Goal: Task Accomplishment & Management: Complete application form

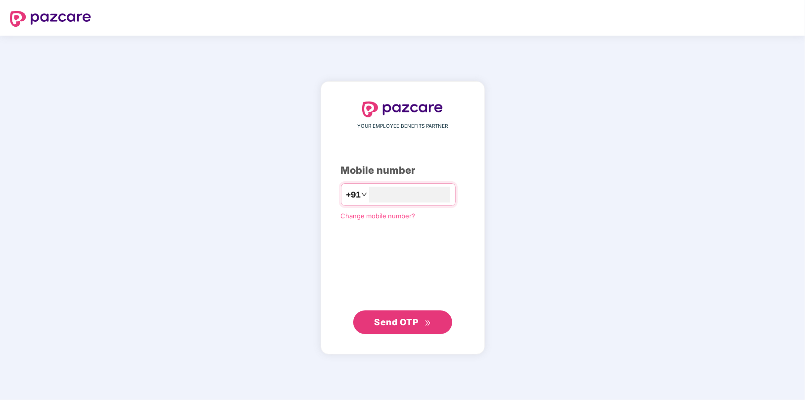
type input "**********"
click at [387, 327] on span "Send OTP" at bounding box center [402, 322] width 57 height 14
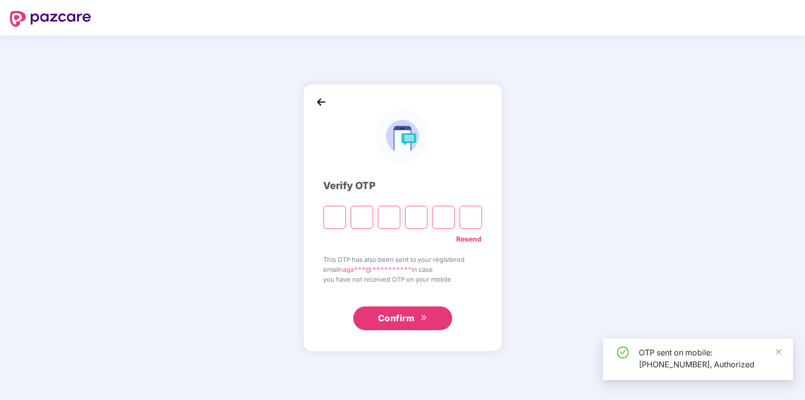
click at [333, 214] on input "Please enter verification code. Digit 1" at bounding box center [335, 217] width 22 height 23
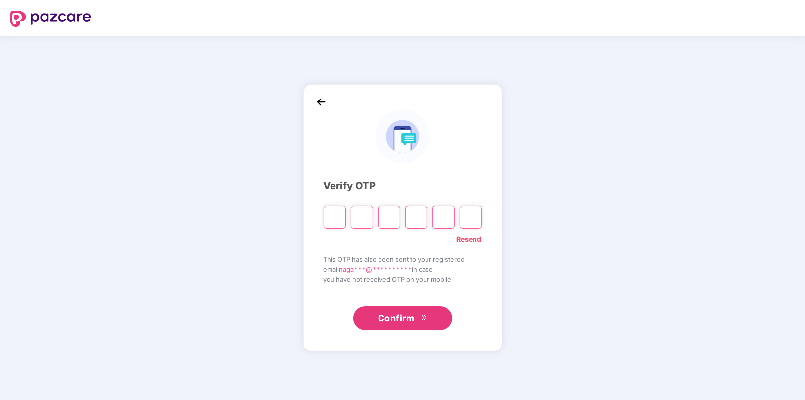
type input "*"
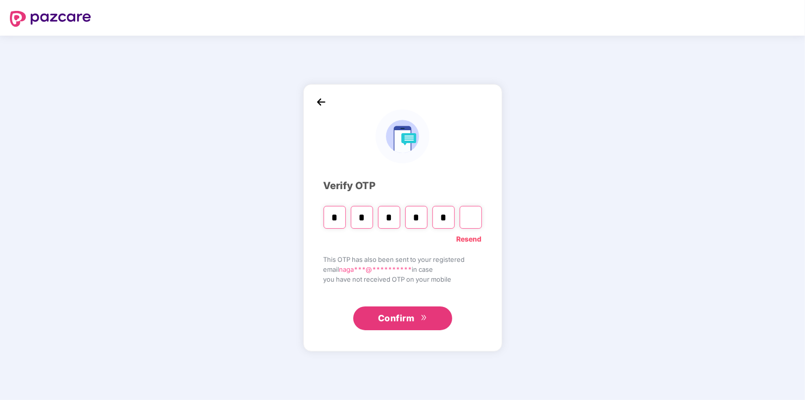
type input "*"
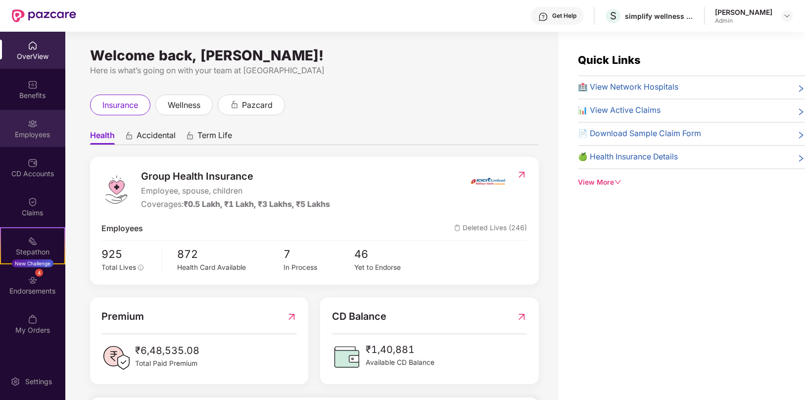
click at [27, 133] on div "Employees" at bounding box center [32, 135] width 65 height 10
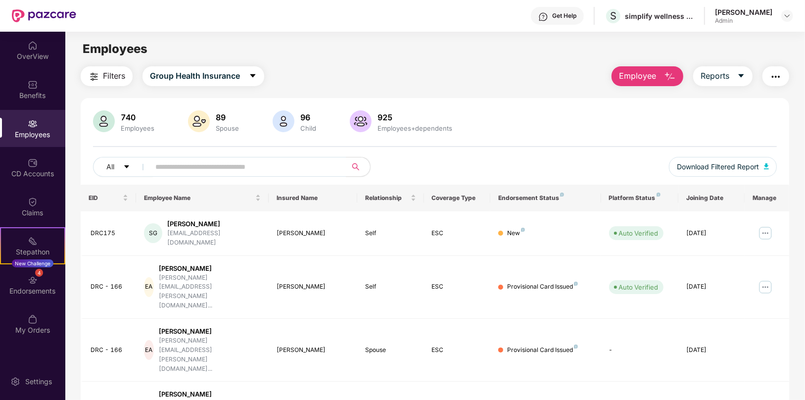
click at [658, 74] on button "Employee" at bounding box center [648, 76] width 72 height 20
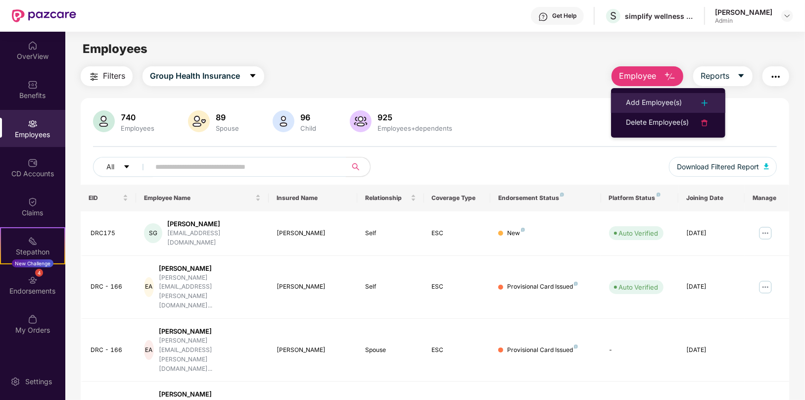
click at [652, 103] on div "Add Employee(s)" at bounding box center [654, 103] width 56 height 12
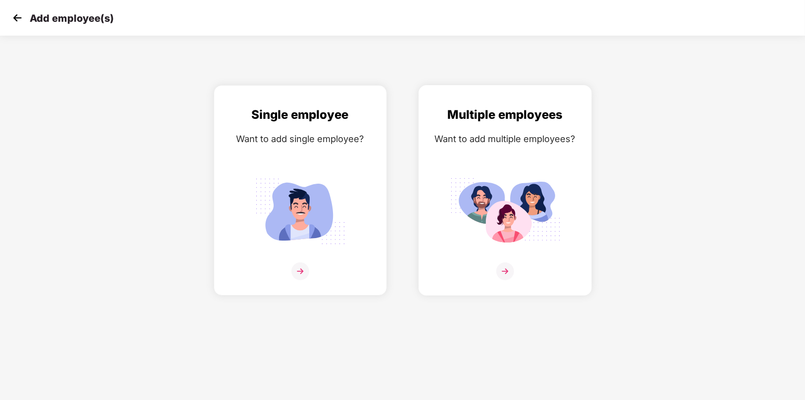
click at [504, 273] on img at bounding box center [505, 271] width 18 height 18
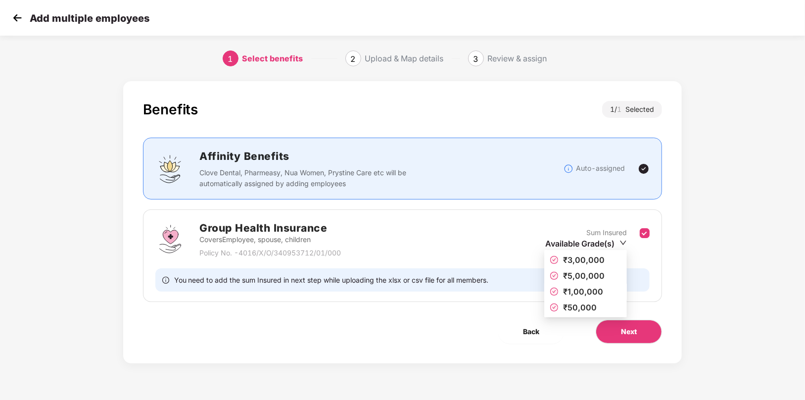
click at [577, 294] on span "₹1,00,000" at bounding box center [583, 291] width 40 height 10
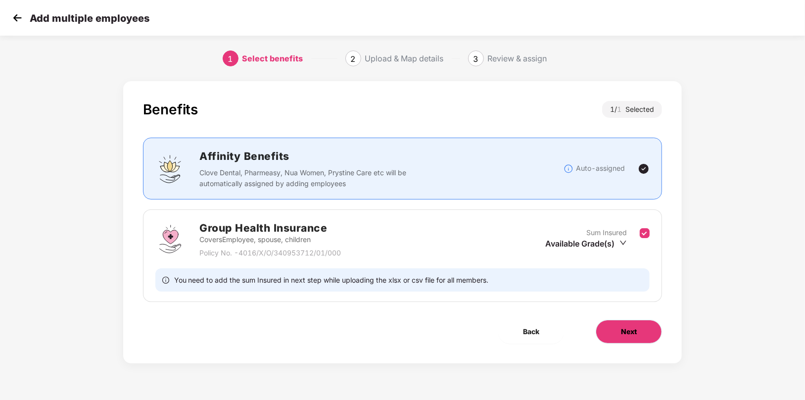
click at [612, 336] on button "Next" at bounding box center [629, 332] width 66 height 24
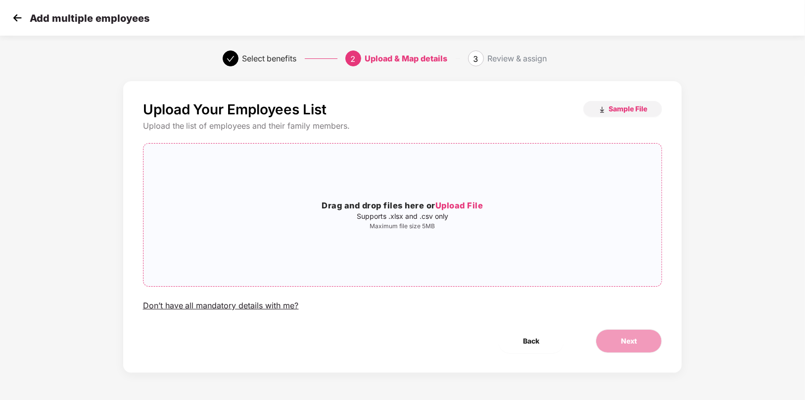
click at [460, 204] on span "Upload File" at bounding box center [459, 205] width 48 height 10
click at [621, 108] on span "Sample File" at bounding box center [628, 108] width 39 height 9
click at [456, 205] on span "Upload File" at bounding box center [459, 205] width 48 height 10
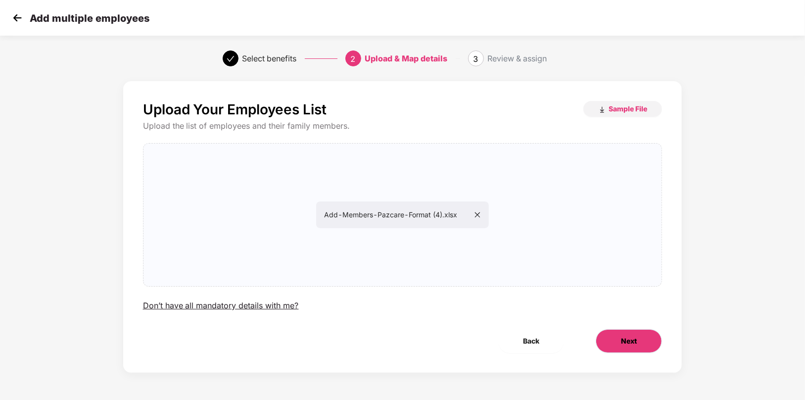
click at [639, 341] on button "Next" at bounding box center [629, 341] width 66 height 24
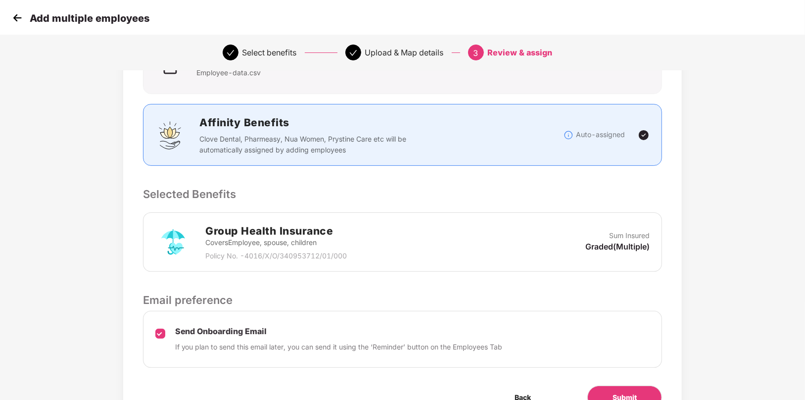
scroll to position [151, 0]
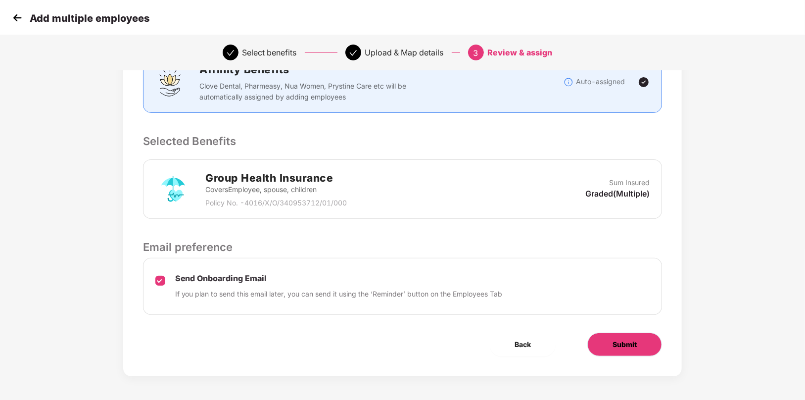
click at [603, 343] on button "Submit" at bounding box center [624, 344] width 75 height 24
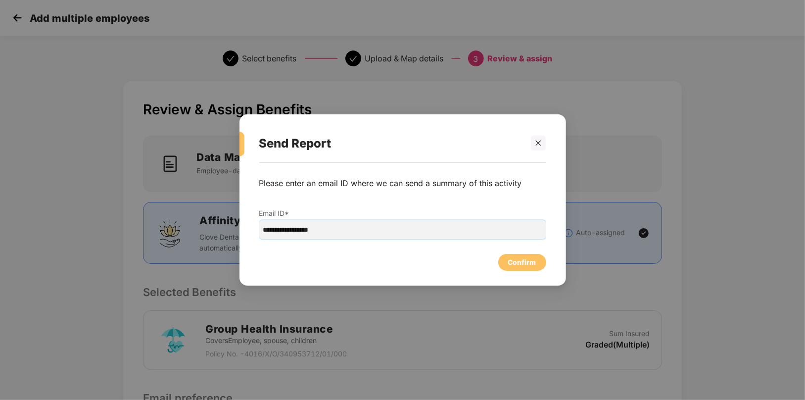
click at [408, 234] on input "**********" at bounding box center [402, 229] width 287 height 19
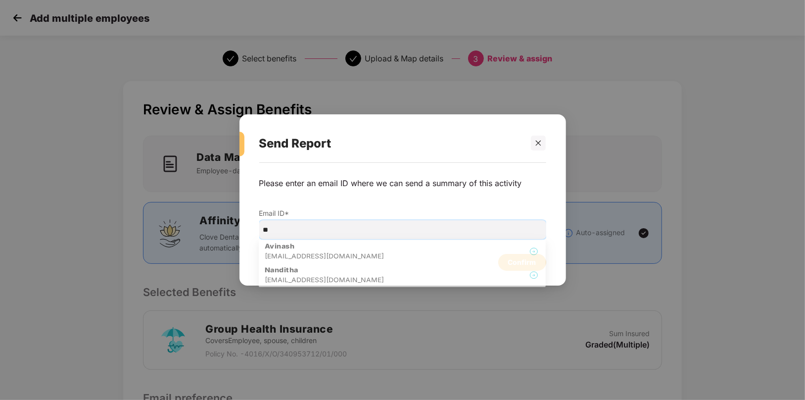
type input "*"
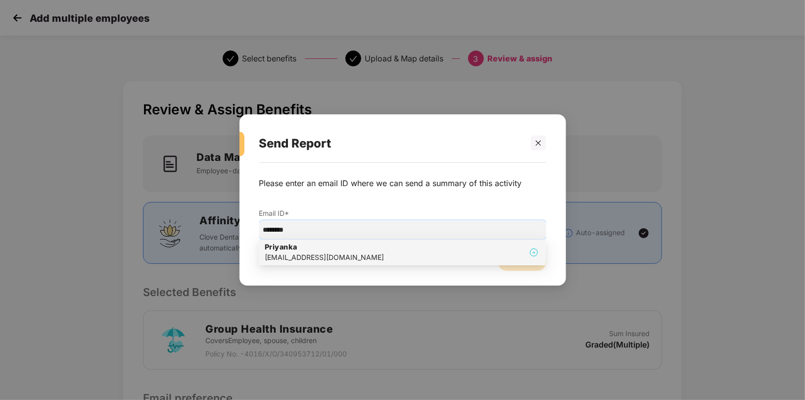
click at [308, 259] on div "priyanka@pazcare.com" at bounding box center [324, 257] width 119 height 11
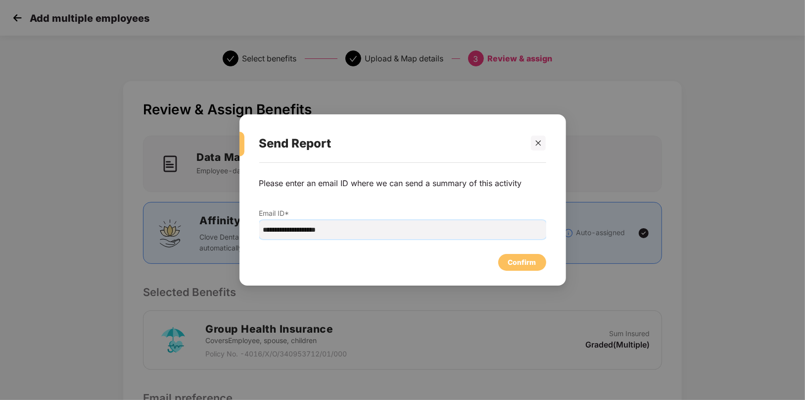
type input "**********"
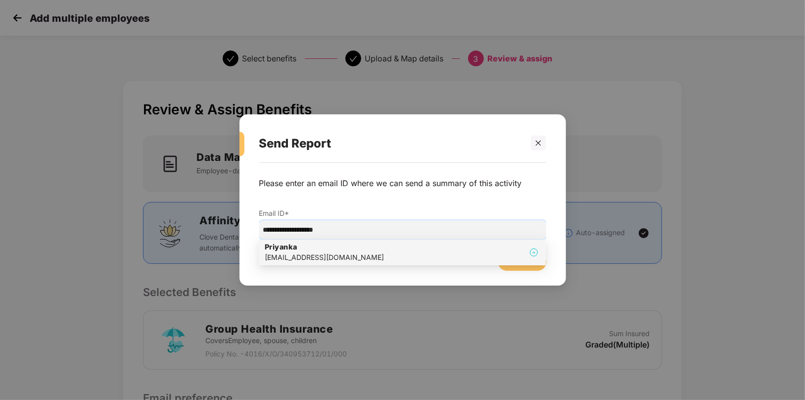
click at [286, 246] on h4 "Priyanka" at bounding box center [324, 247] width 119 height 10
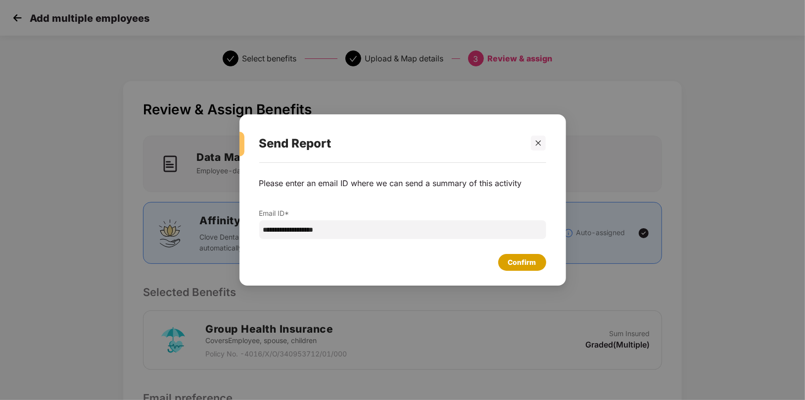
click at [521, 267] on div "Confirm" at bounding box center [522, 262] width 28 height 11
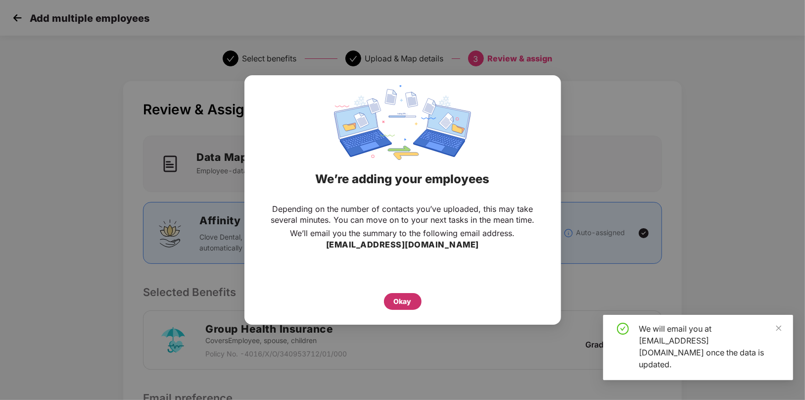
click at [404, 304] on div "Okay" at bounding box center [403, 301] width 18 height 11
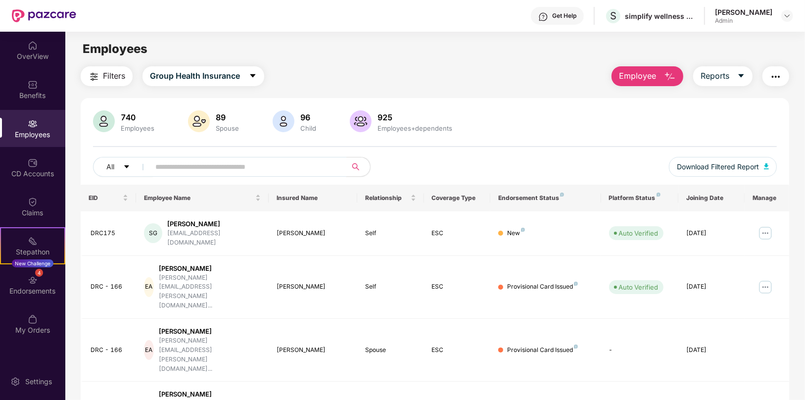
click at [262, 166] on input "text" at bounding box center [244, 166] width 178 height 15
